Goal: Task Accomplishment & Management: Manage account settings

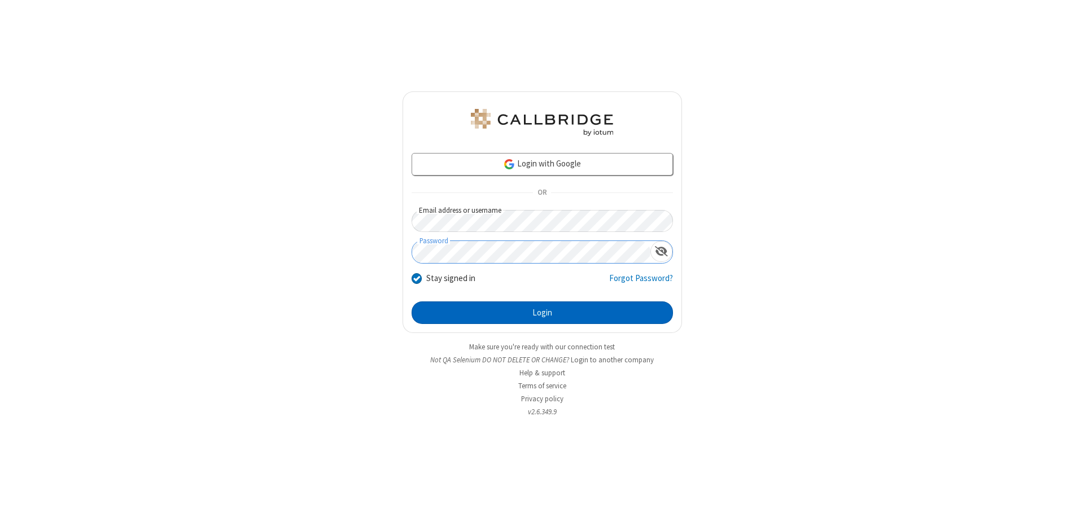
click at [542, 313] on button "Login" at bounding box center [541, 312] width 261 height 23
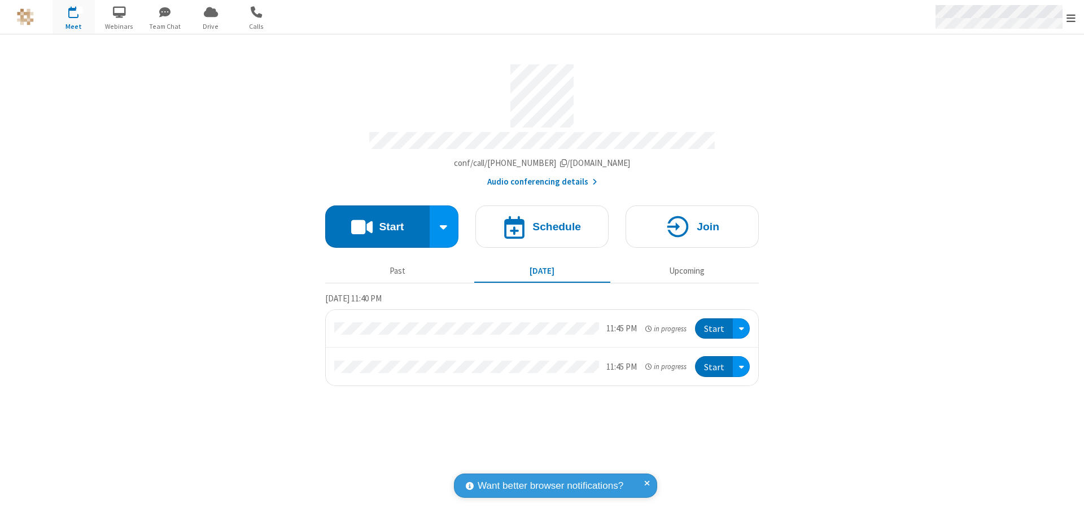
click at [1071, 17] on span "Open menu" at bounding box center [1070, 17] width 9 height 11
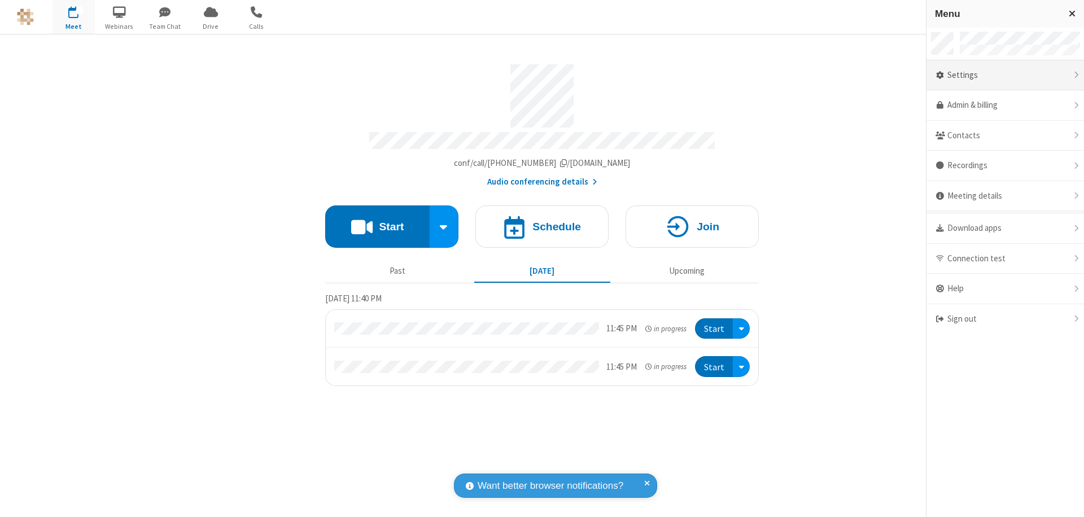
click at [1005, 75] on div "Settings" at bounding box center [1004, 75] width 157 height 30
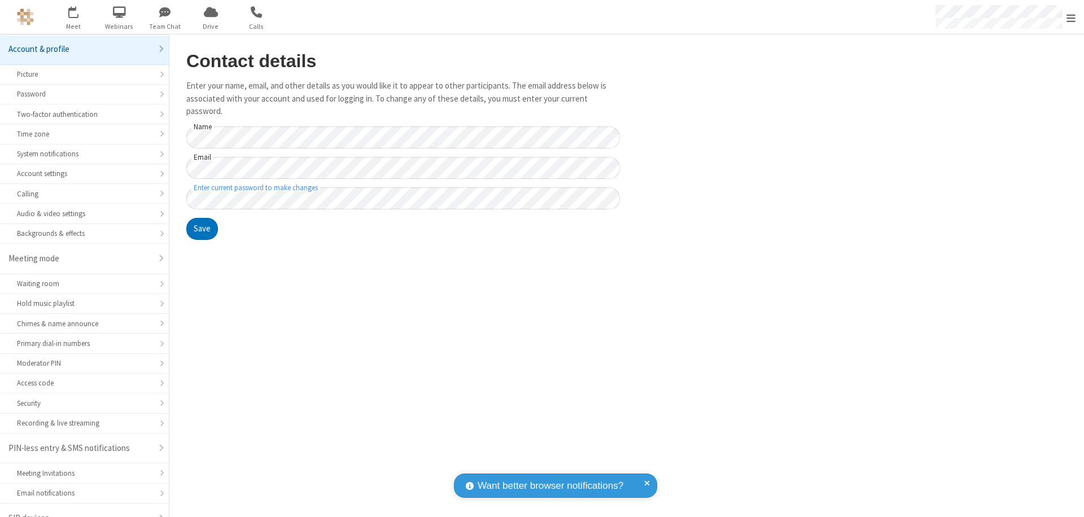
scroll to position [16, 0]
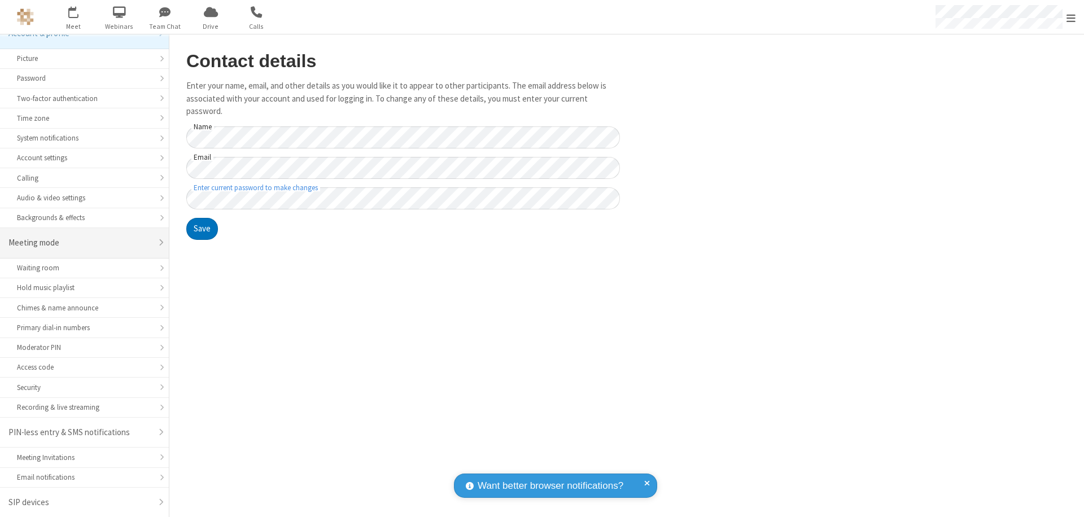
click at [80, 243] on div "Meeting mode" at bounding box center [79, 242] width 143 height 13
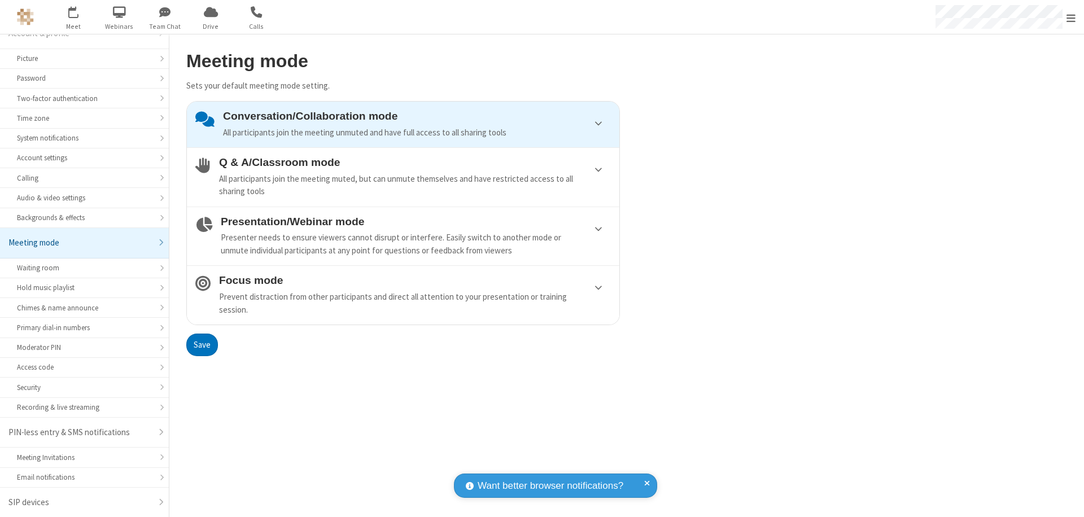
click at [403, 236] on div "Presenter needs to ensure viewers cannot disrupt or interfere. Easily switch to…" at bounding box center [416, 243] width 390 height 25
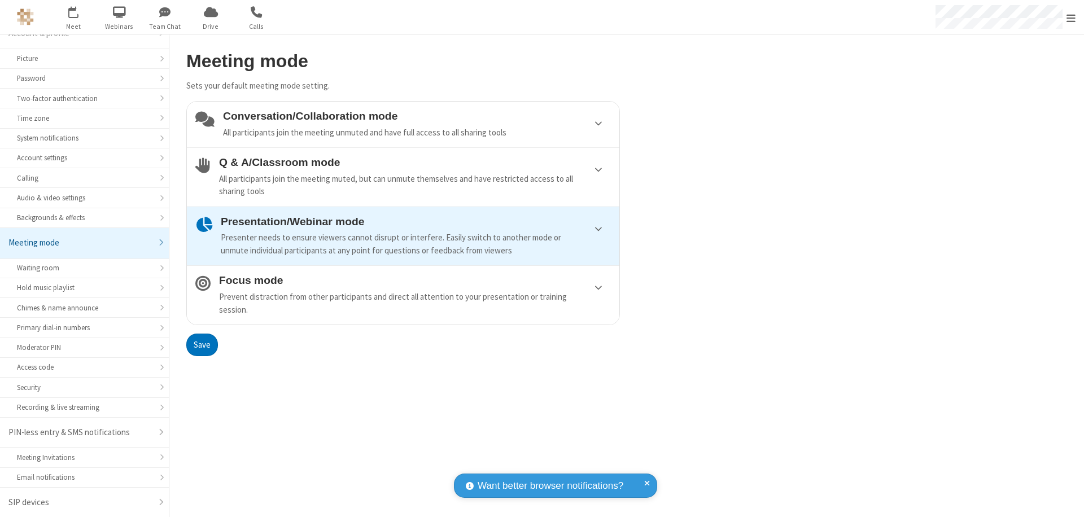
click at [202, 344] on button "Save" at bounding box center [202, 345] width 32 height 23
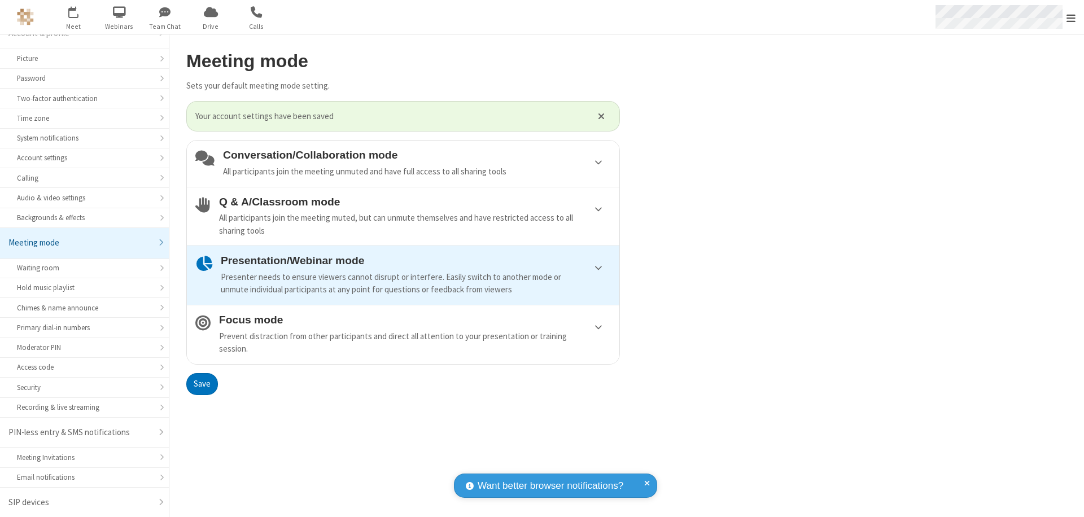
click at [1071, 17] on span "Open menu" at bounding box center [1070, 17] width 9 height 11
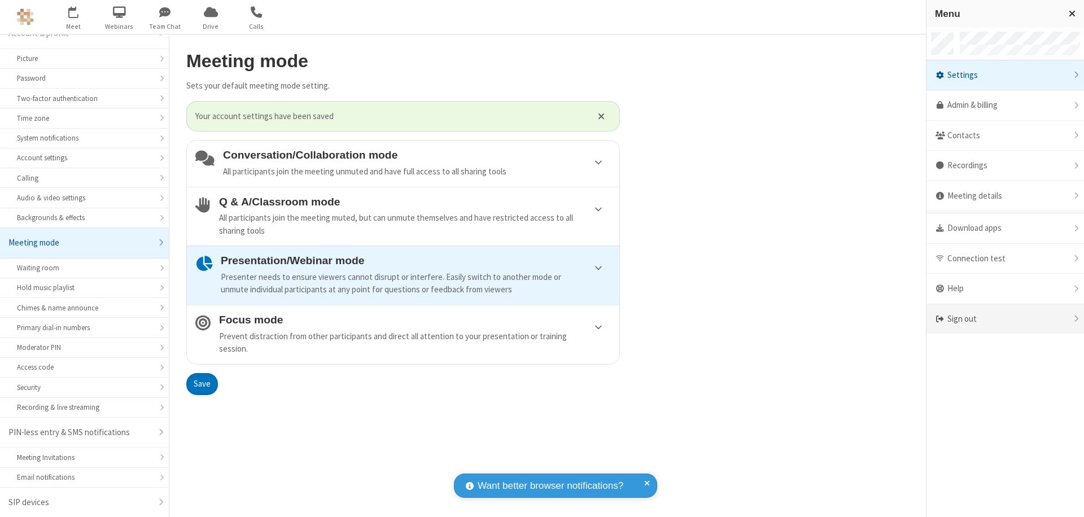
click at [1005, 319] on div "Sign out" at bounding box center [1004, 319] width 157 height 30
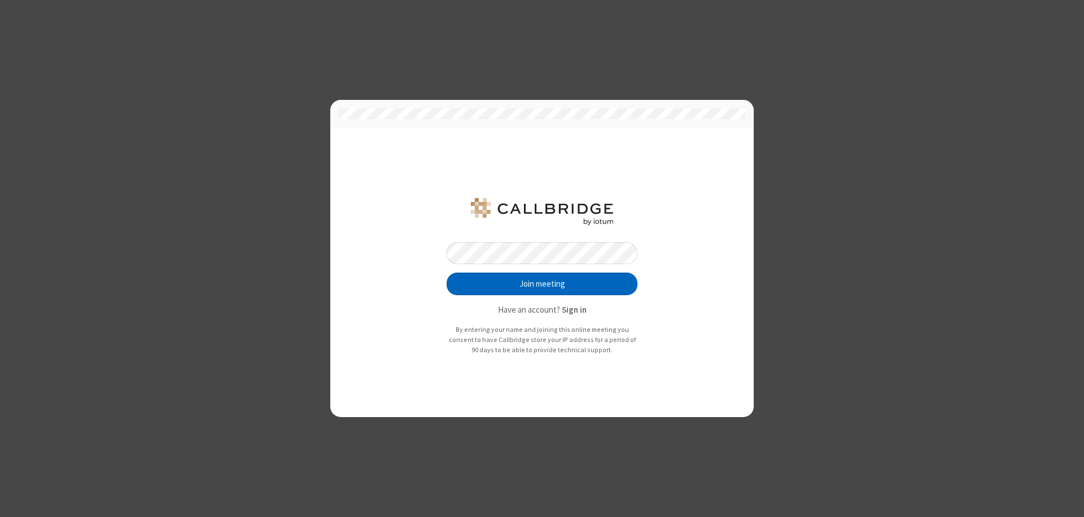
click at [542, 284] on button "Join meeting" at bounding box center [541, 284] width 191 height 23
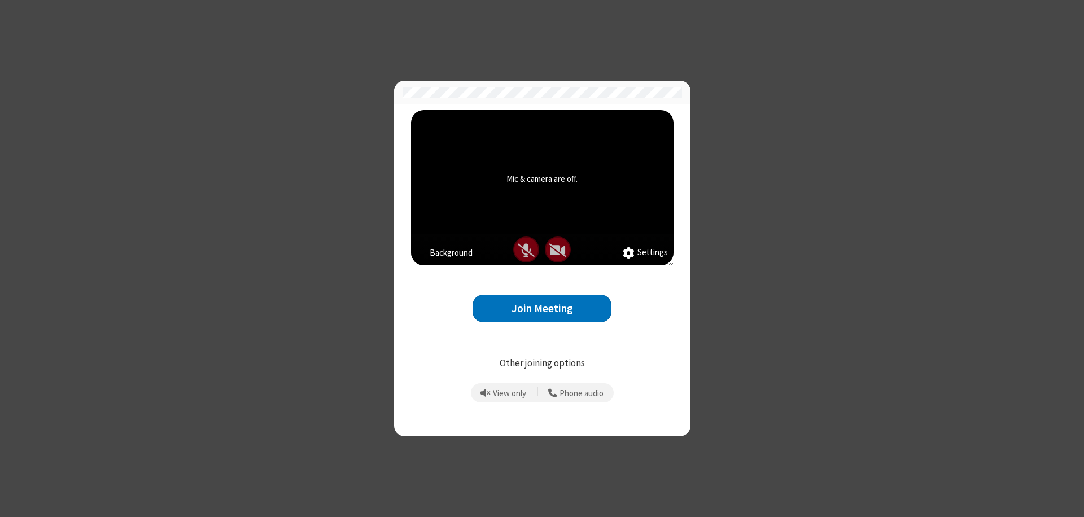
click at [542, 308] on button "Join Meeting" at bounding box center [541, 309] width 139 height 28
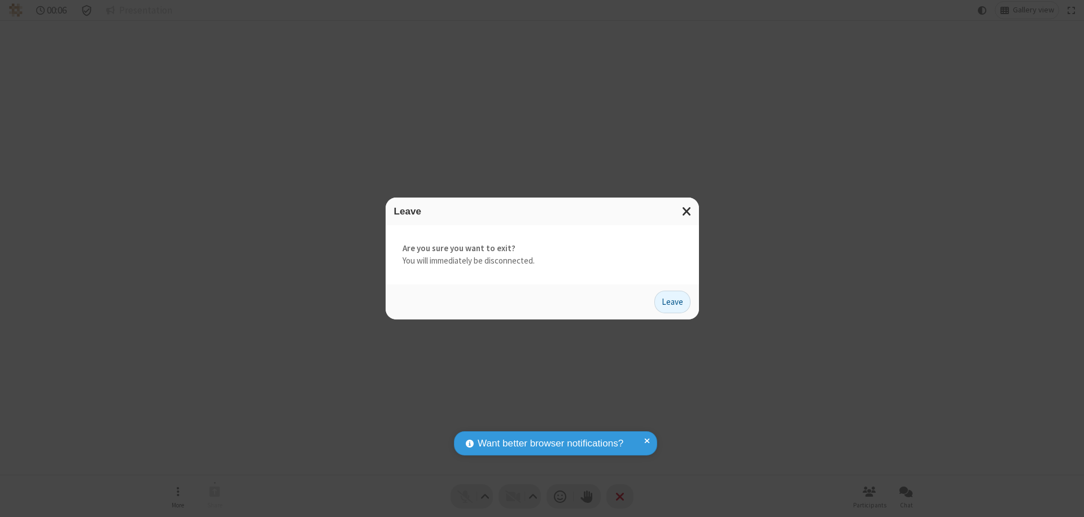
click at [672, 301] on button "Leave" at bounding box center [672, 302] width 36 height 23
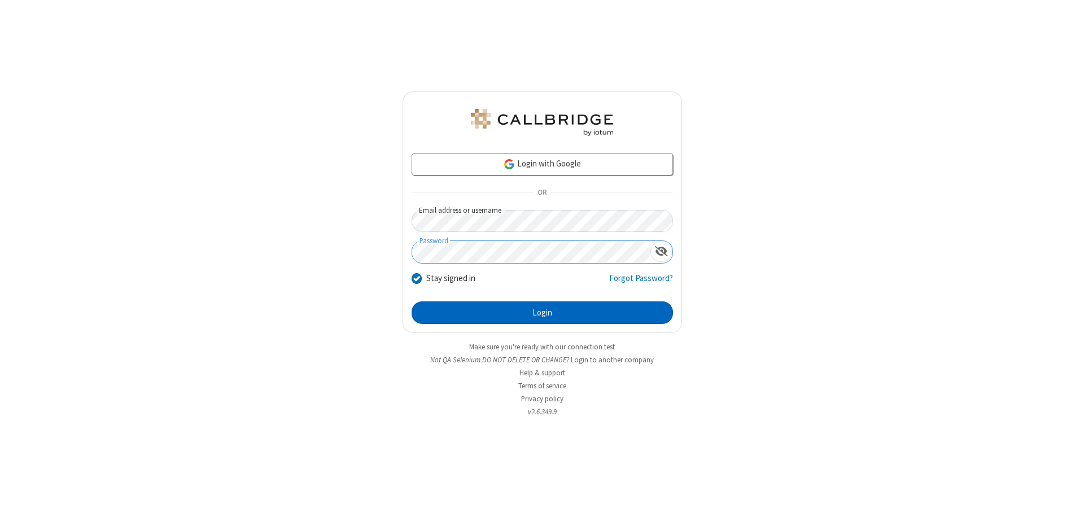
click at [542, 313] on button "Login" at bounding box center [541, 312] width 261 height 23
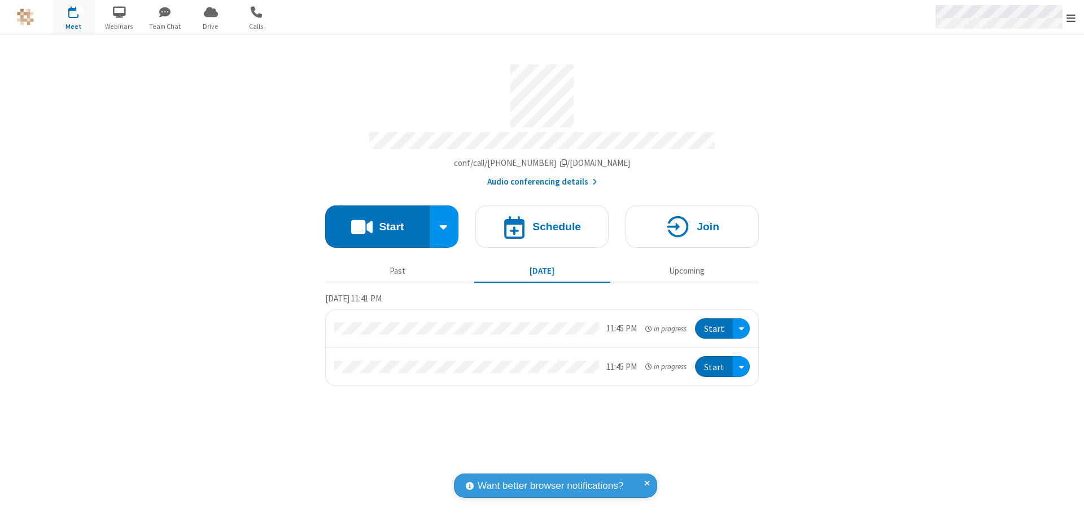
click at [1071, 17] on span "Open menu" at bounding box center [1070, 17] width 9 height 11
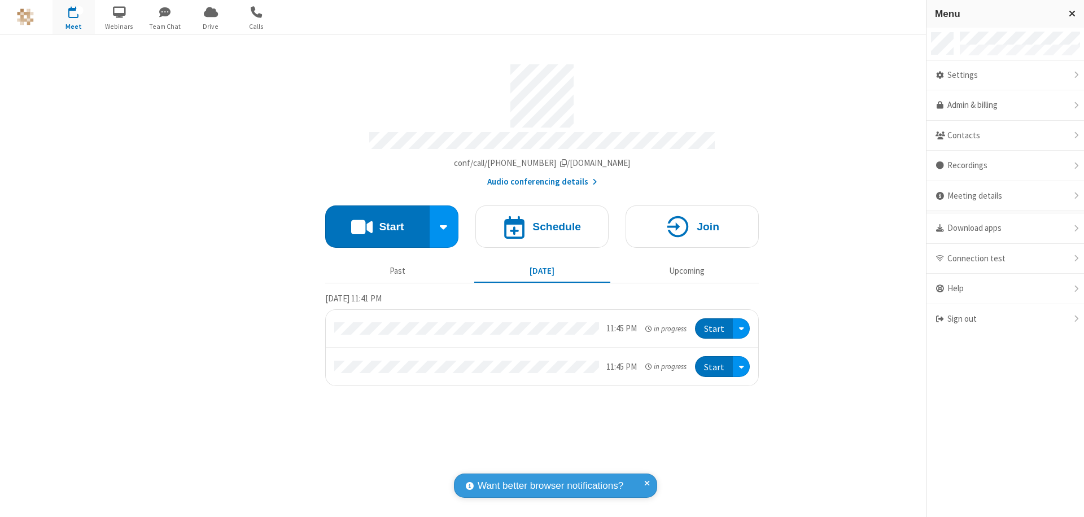
click at [1005, 75] on div "Settings" at bounding box center [1004, 75] width 157 height 30
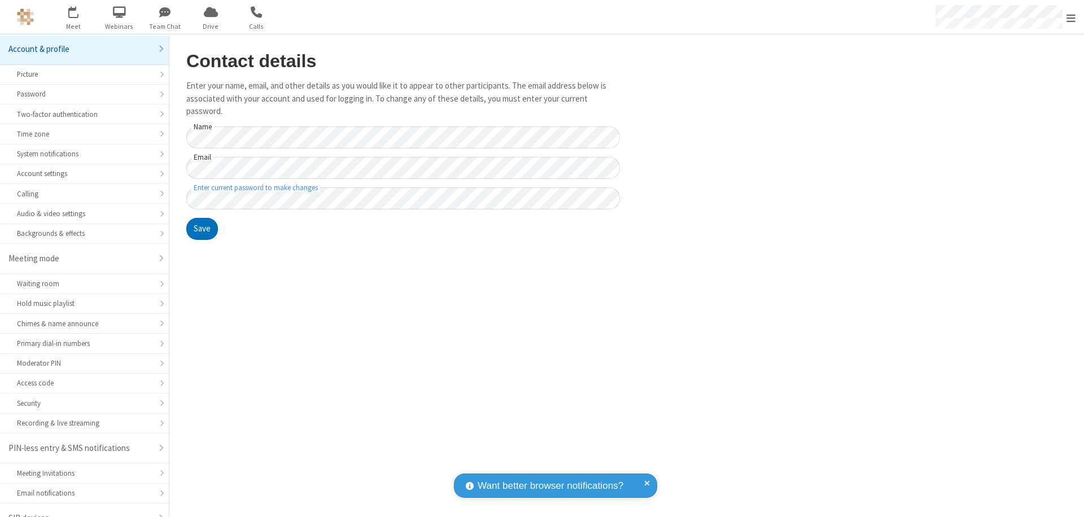
scroll to position [16, 0]
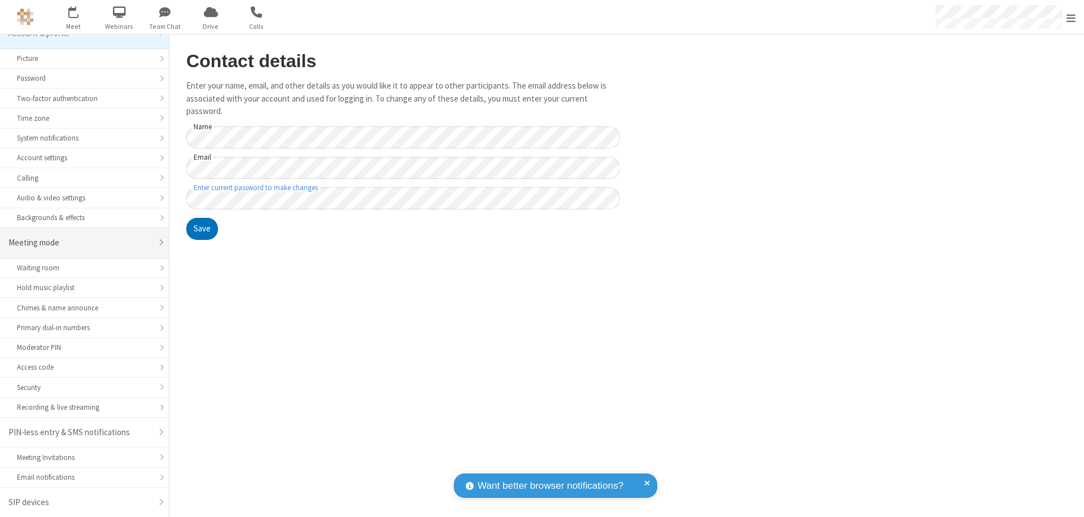
click at [80, 243] on div "Meeting mode" at bounding box center [79, 242] width 143 height 13
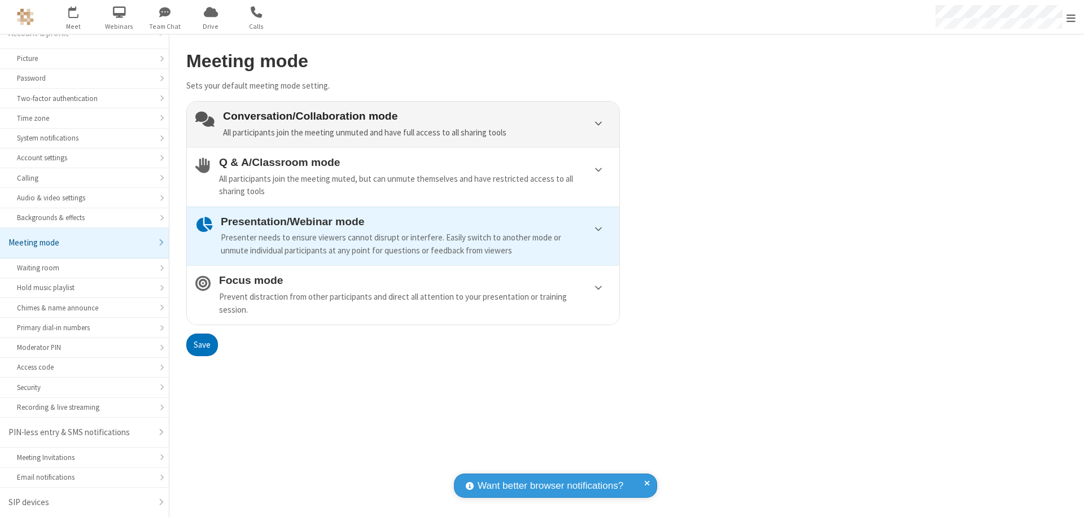
click at [403, 124] on div "Conversation/Collaboration mode All participants join the meeting unmuted and h…" at bounding box center [417, 124] width 388 height 29
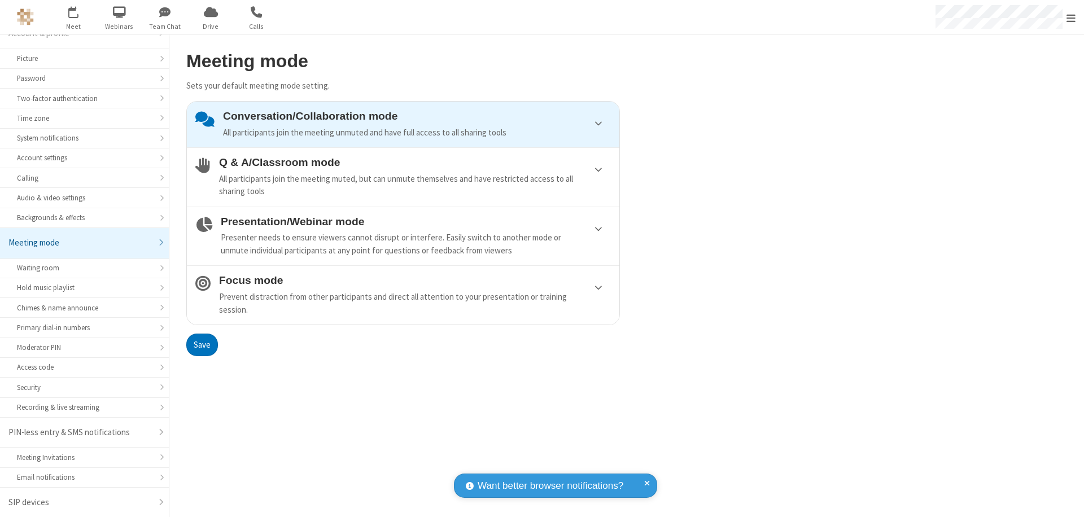
click at [202, 344] on button "Save" at bounding box center [202, 345] width 32 height 23
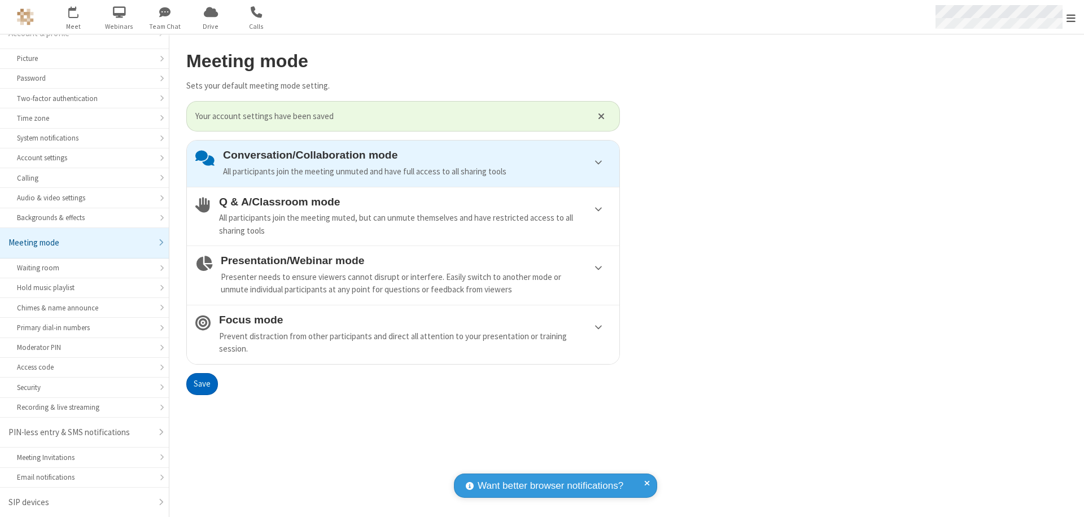
click at [1071, 17] on span "Open menu" at bounding box center [1070, 17] width 9 height 11
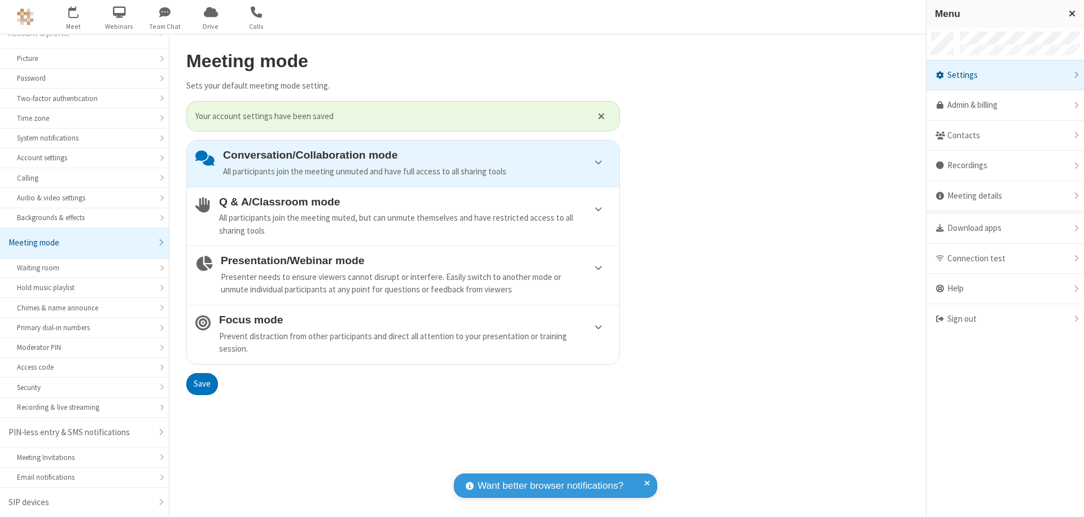
click at [1005, 319] on div "Sign out" at bounding box center [1004, 319] width 157 height 30
